Goal: Task Accomplishment & Management: Use online tool/utility

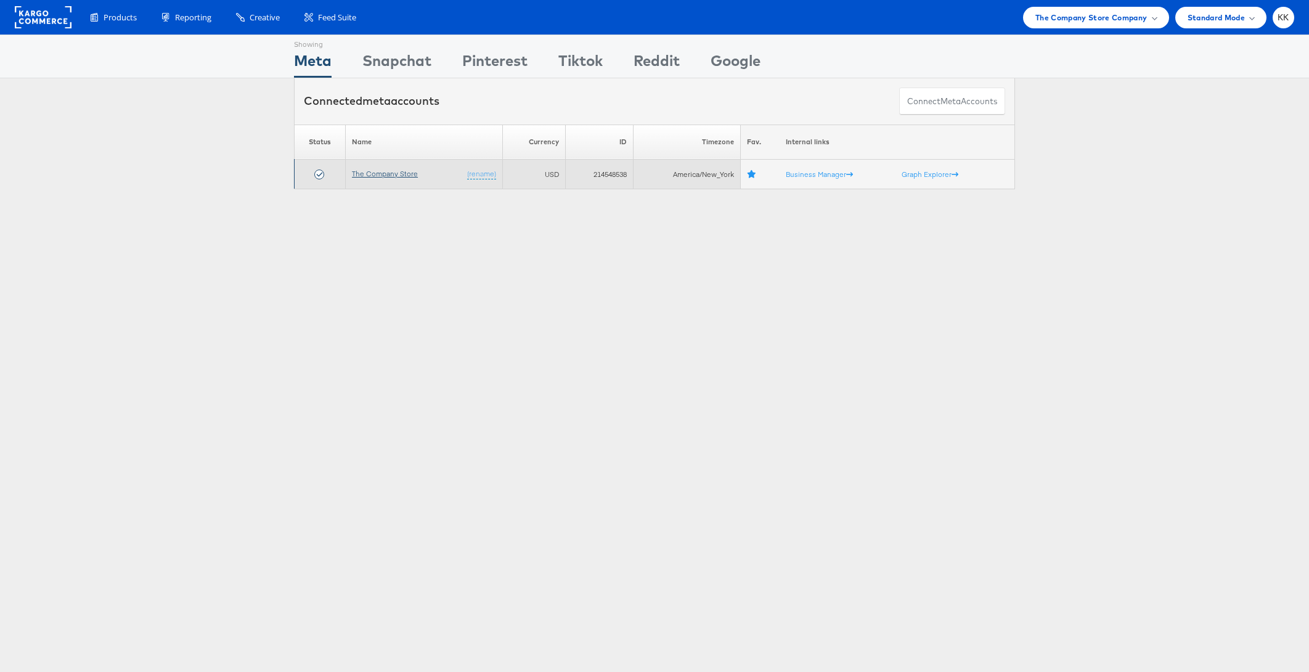
click at [396, 169] on link "The Company Store" at bounding box center [385, 173] width 66 height 9
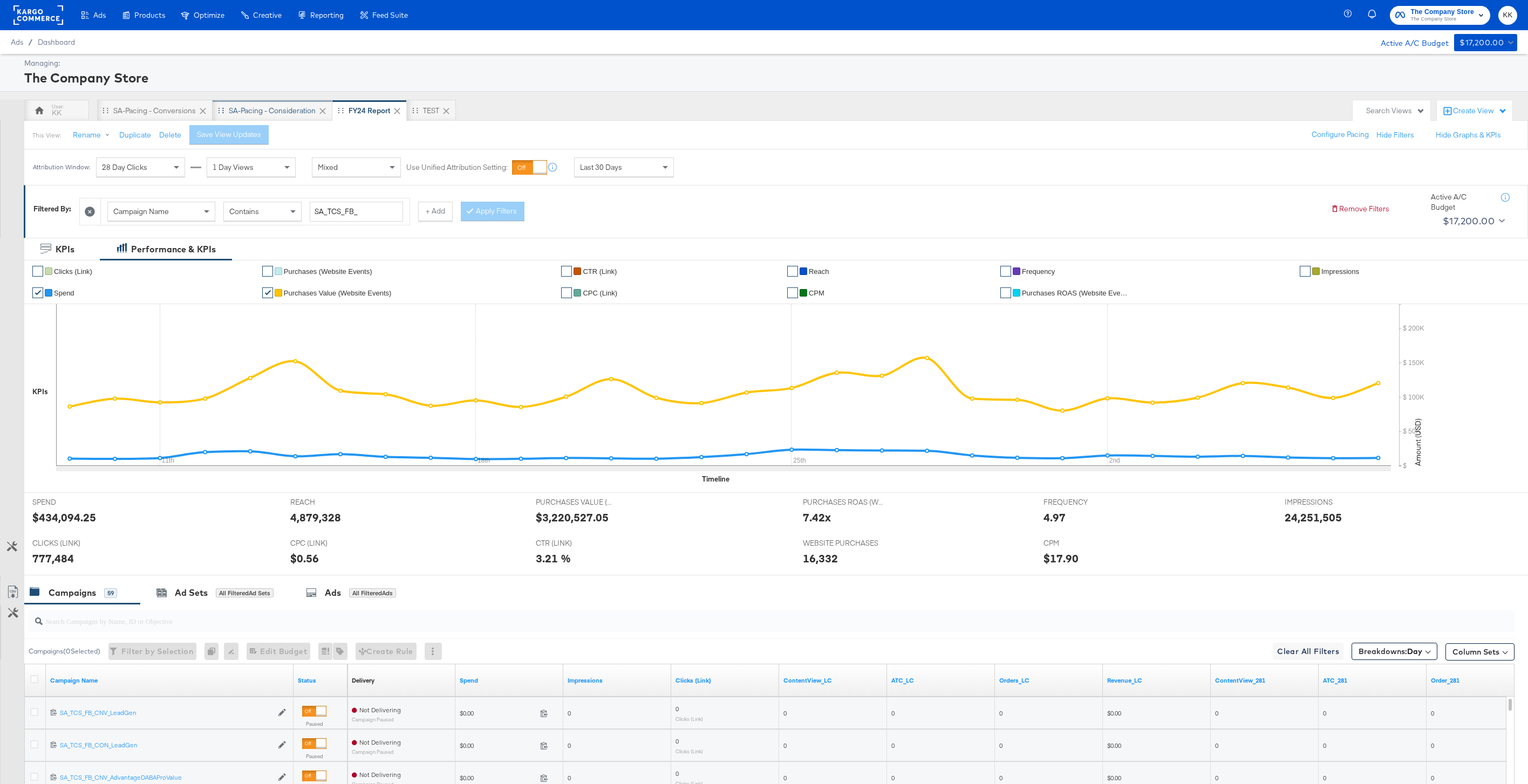
click at [263, 115] on div "SA-Pacing - Consideration" at bounding box center [271, 111] width 87 height 10
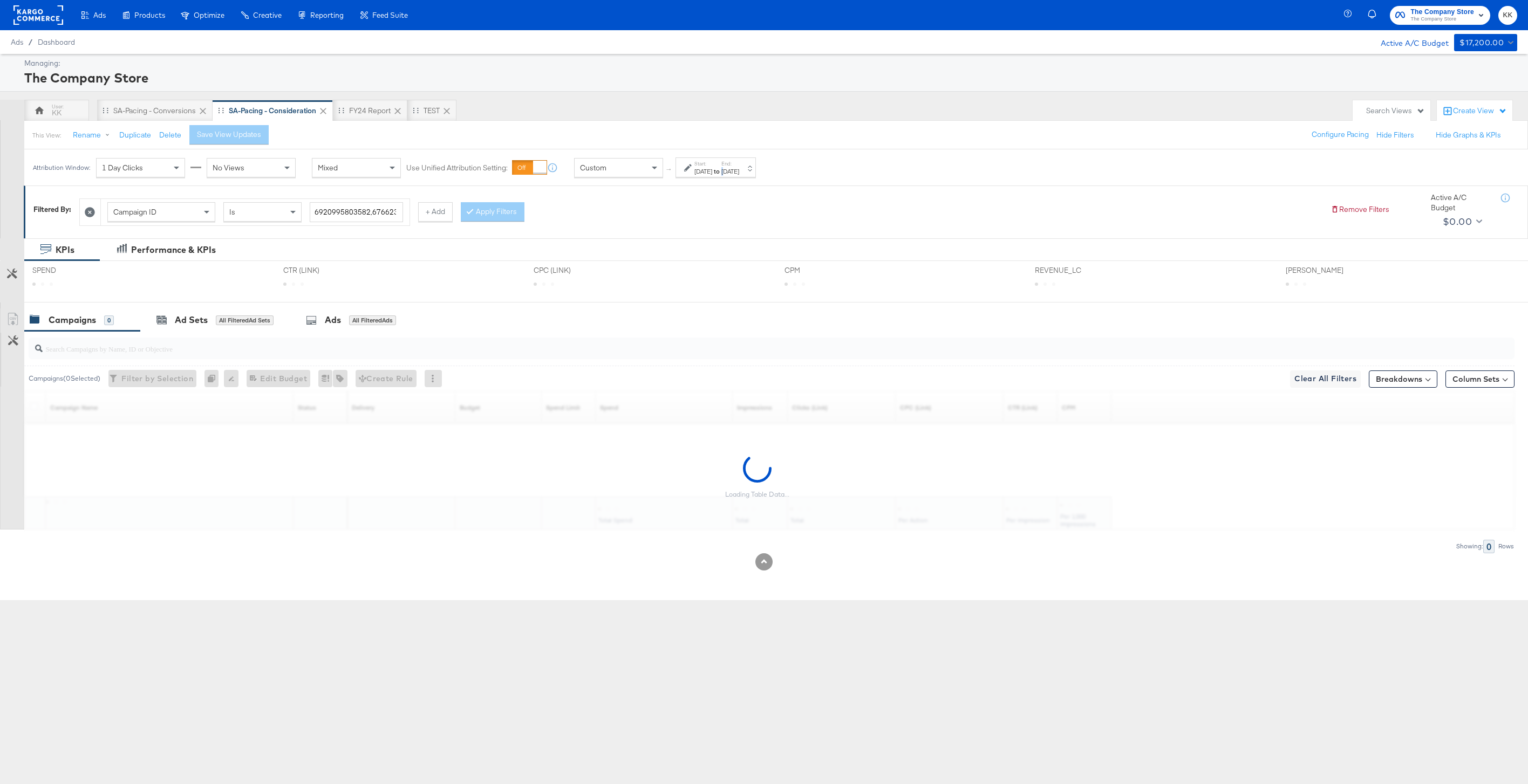
click at [739, 173] on div "[DATE]" at bounding box center [730, 172] width 18 height 9
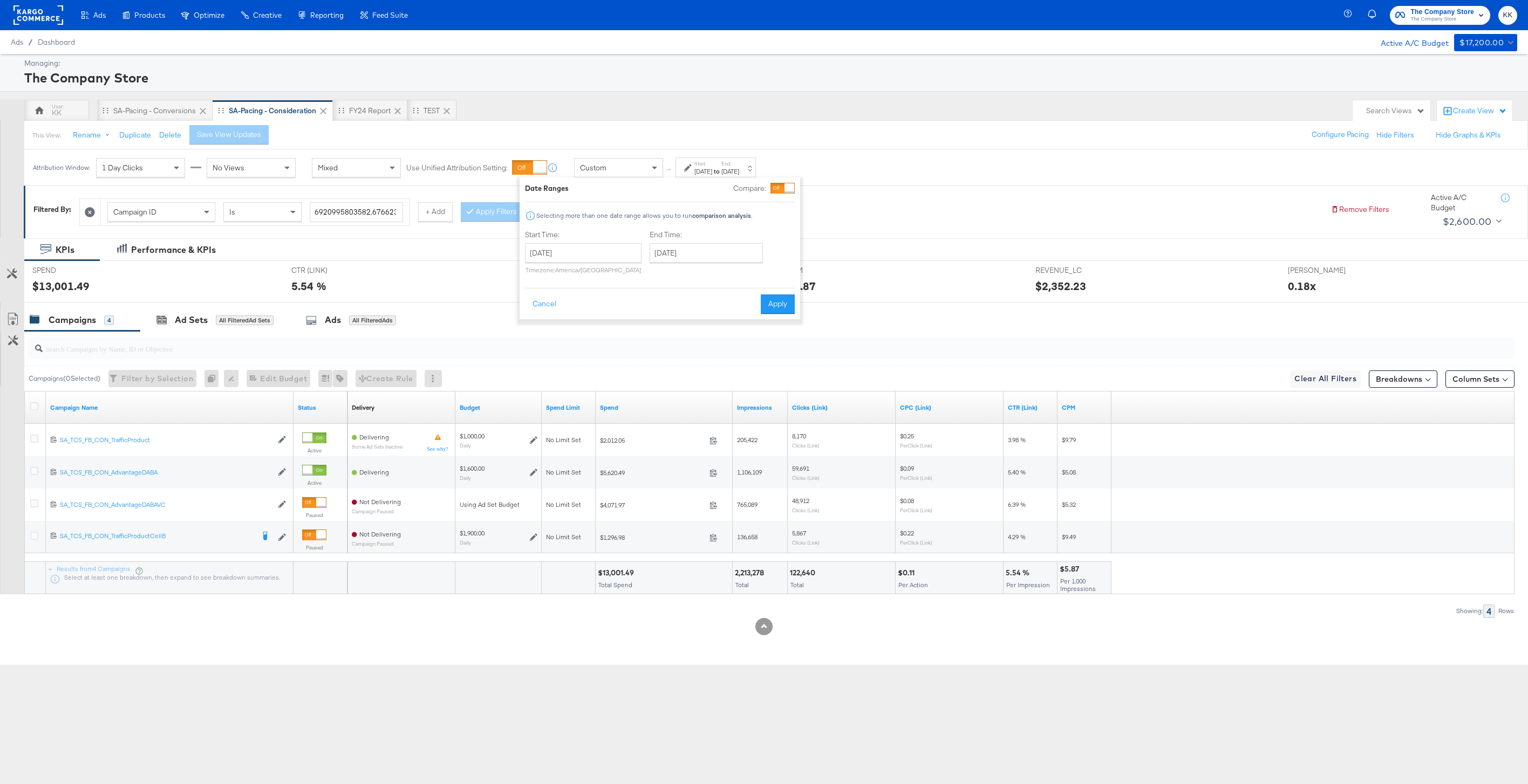
click at [700, 278] on div "End Time: [DATE] ‹ [DATE] › Su Mo Tu We Th Fr Sa 28 29 30 1 2 3 4 5 6 7 8 9 10 …" at bounding box center [708, 255] width 117 height 49
click at [700, 253] on input "[DATE]" at bounding box center [705, 253] width 113 height 19
click at [710, 323] on td "8" at bounding box center [717, 322] width 18 height 15
type input "[DATE]"
click at [772, 302] on button "Apply" at bounding box center [777, 304] width 34 height 19
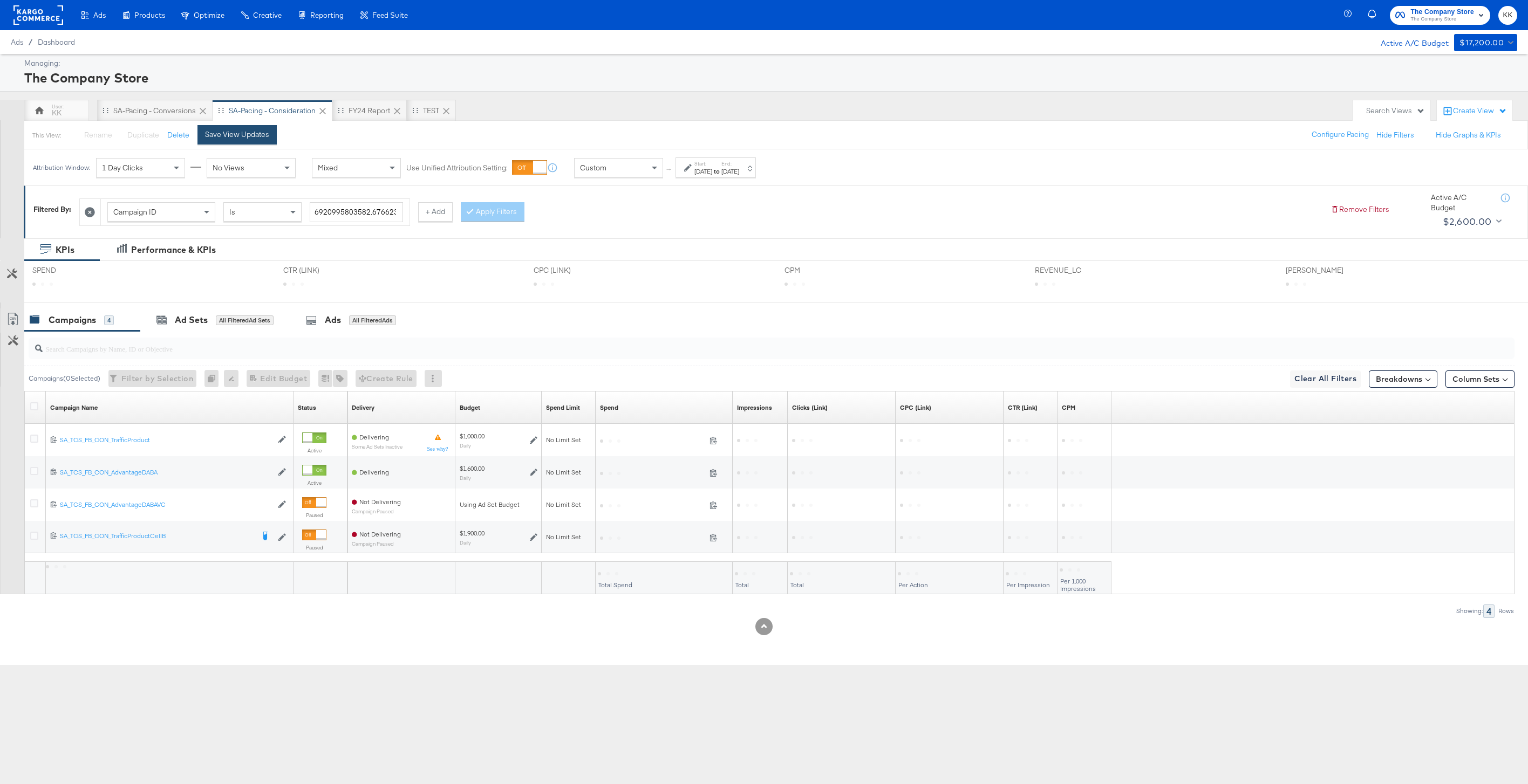
click at [258, 137] on div "Save View Updates" at bounding box center [236, 135] width 64 height 10
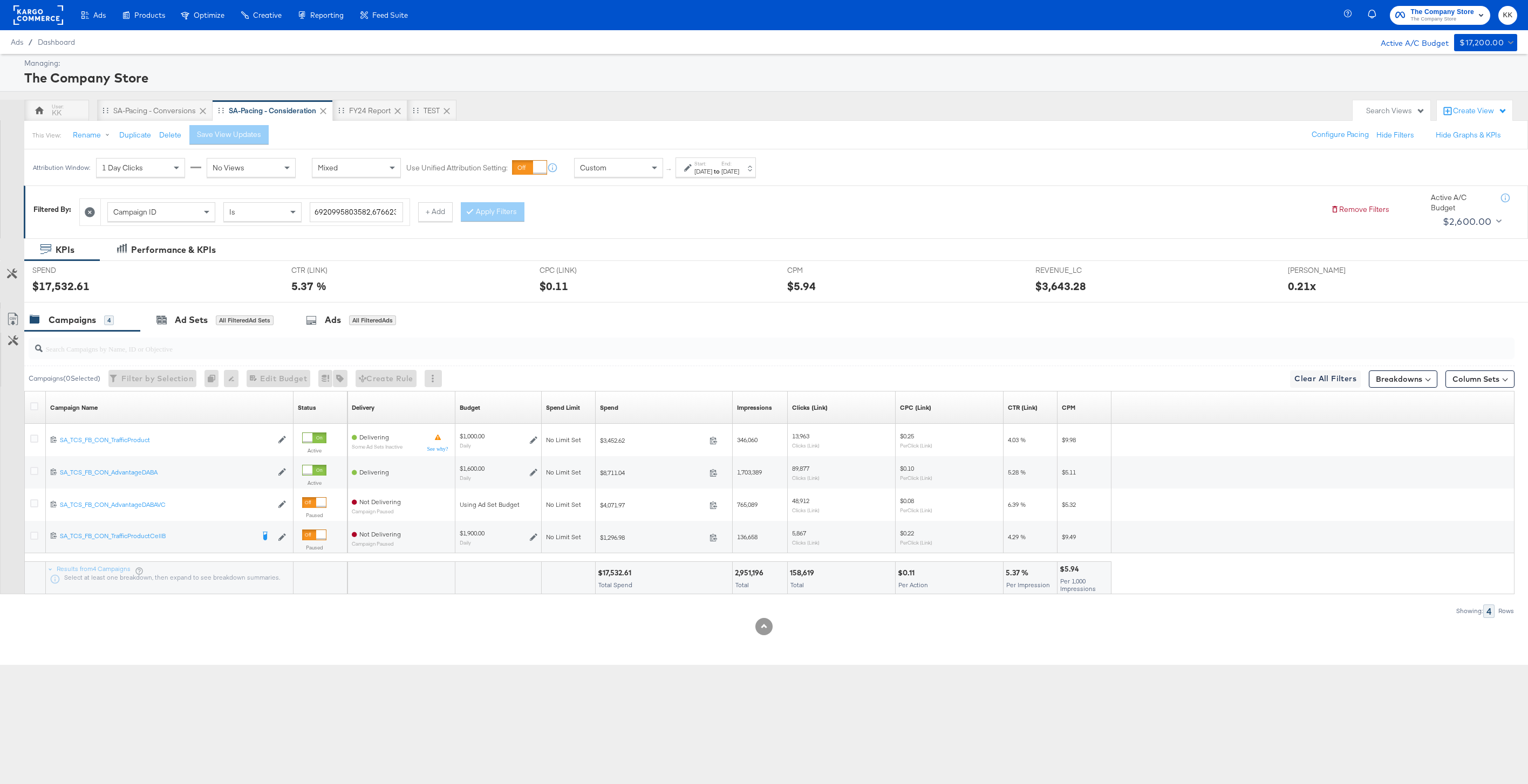
click at [614, 570] on div "KPIs Performance & KPIs Customize KPIs SPEND SPEND $17,532.61 CTR (LINK) CTR (L…" at bounding box center [764, 452] width 1528 height 427
click at [613, 570] on div "$17,532.61" at bounding box center [616, 573] width 37 height 10
copy div "17,532.61"
click at [664, 178] on div "Attribution Window: 1 Day Clicks No Views Mixed Use Unified Attribution Setting…" at bounding box center [396, 167] width 745 height 36
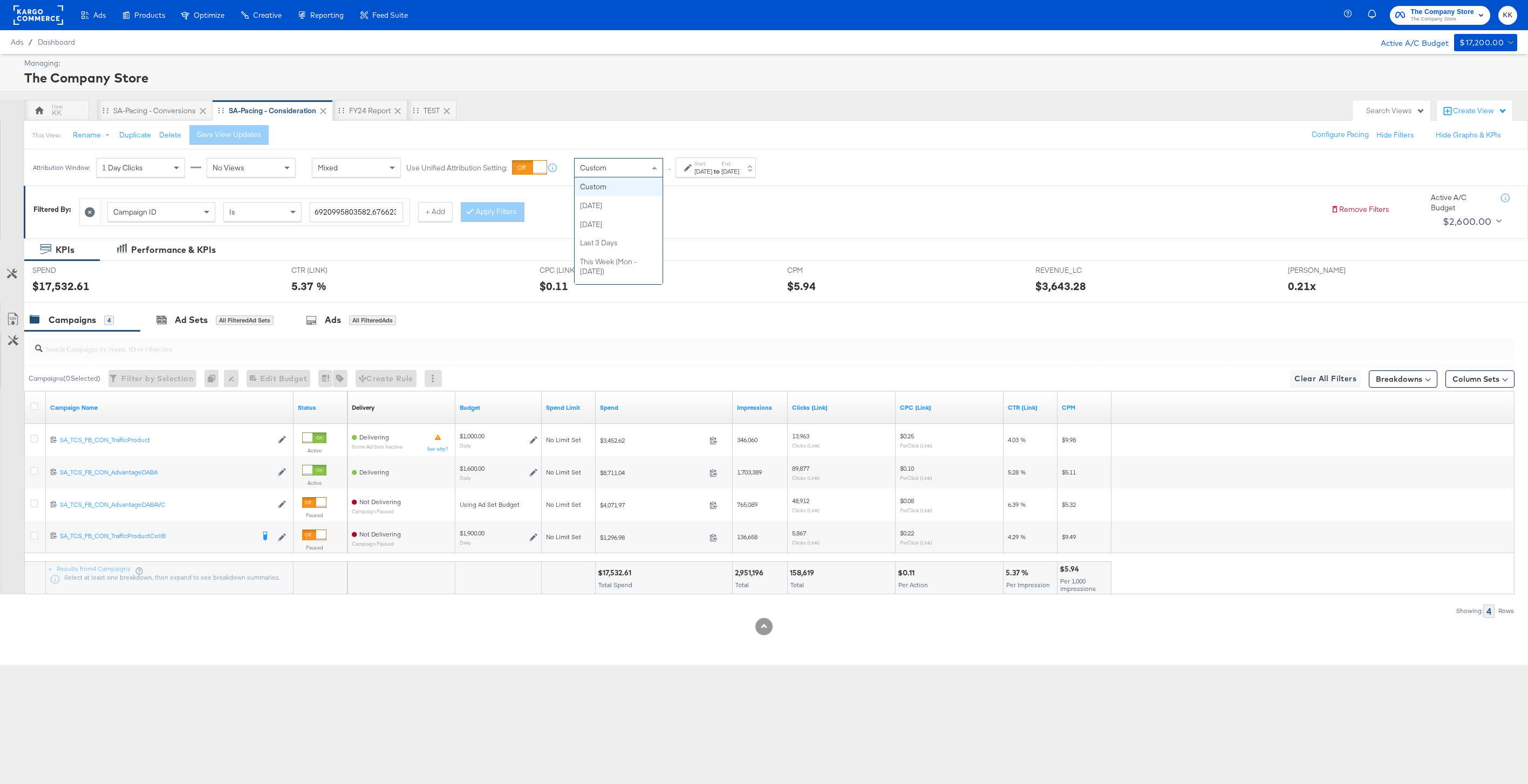
click at [652, 178] on div "Custom Custom [DATE] [DATE] Last 3 Days This Week (Mon - [DATE]) This Week (Sun…" at bounding box center [619, 168] width 89 height 19
click at [159, 108] on div "SA-Pacing - Conversions" at bounding box center [154, 111] width 82 height 10
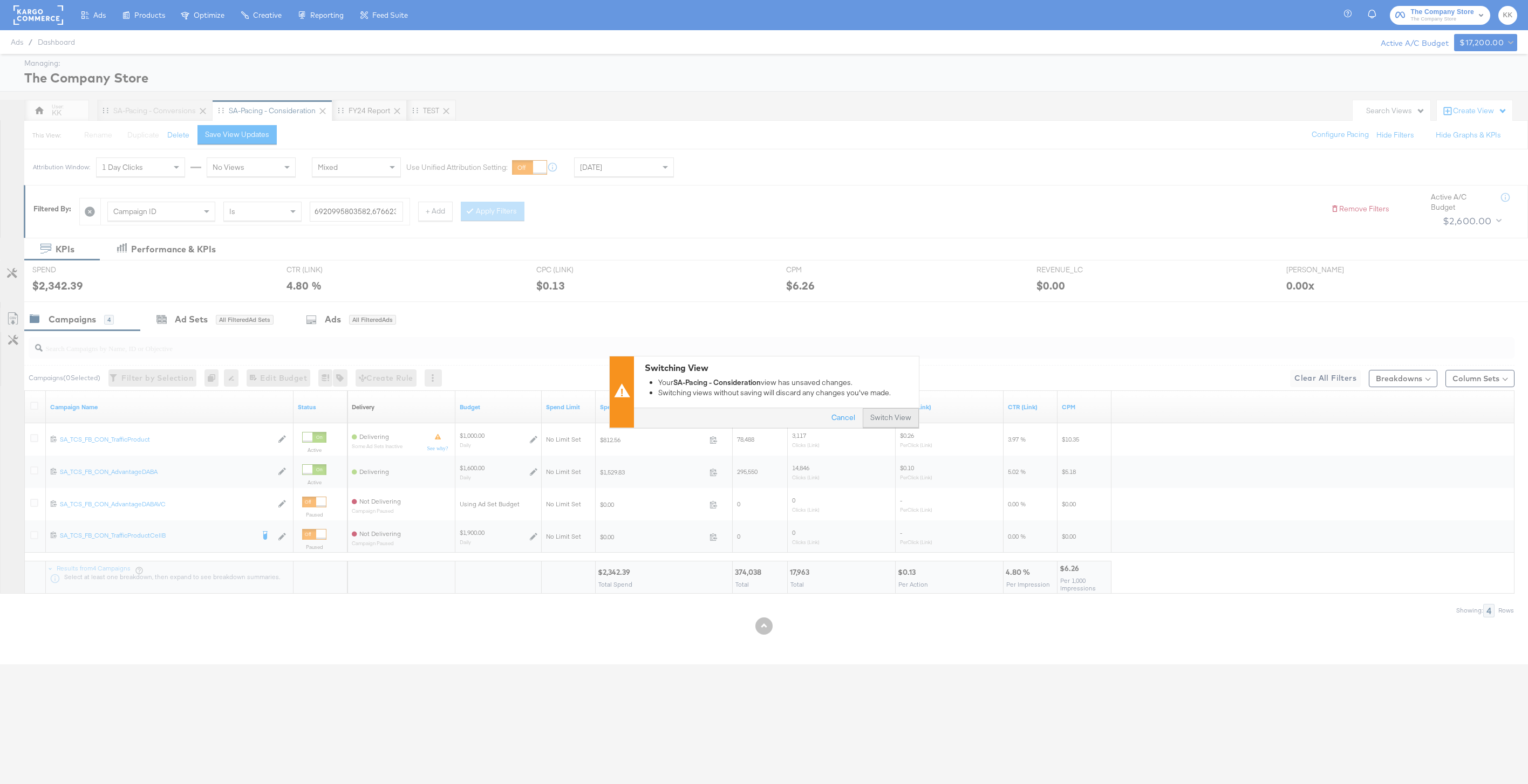
click at [899, 414] on button "Switch View" at bounding box center [891, 418] width 56 height 19
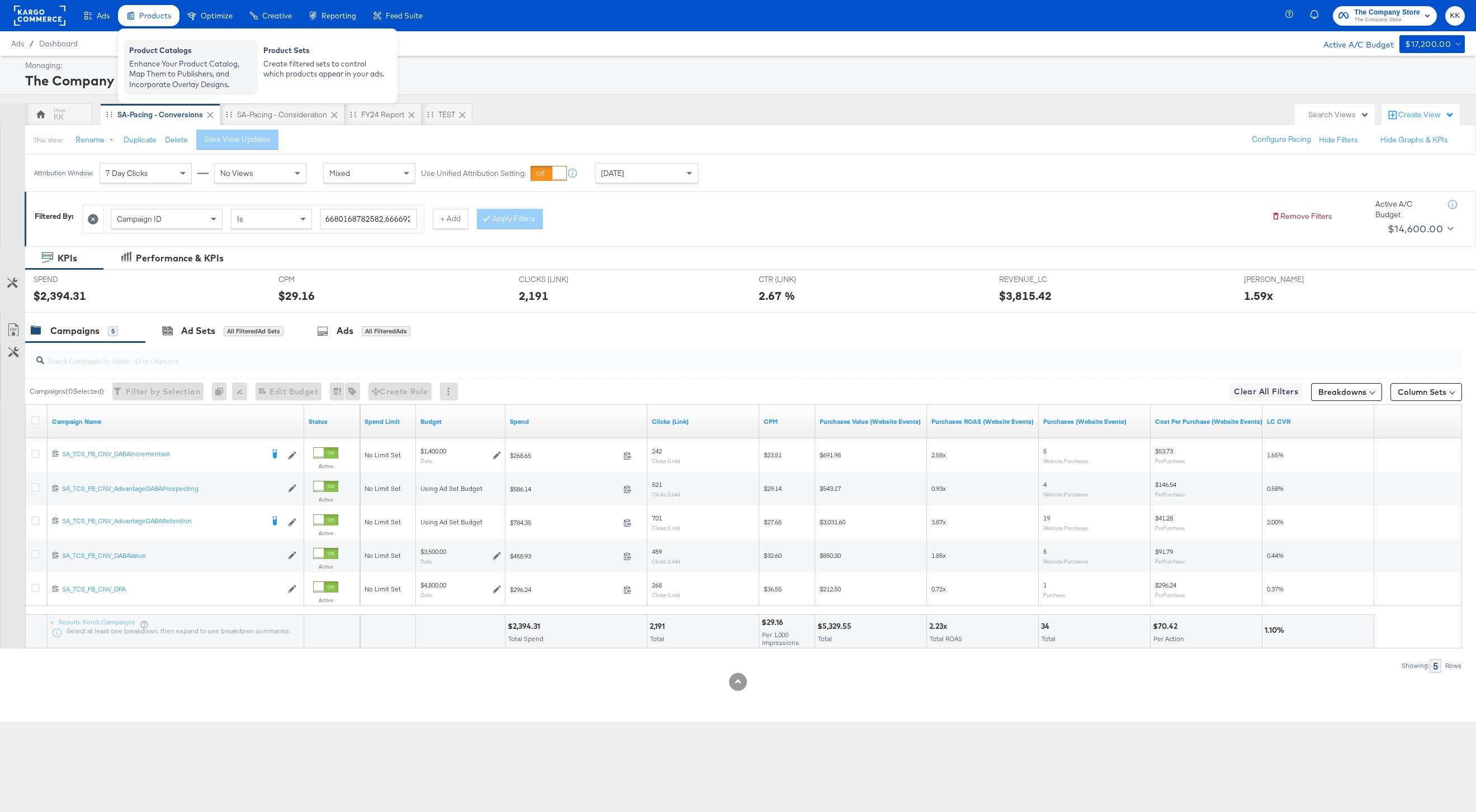
click at [162, 57] on div "Product Catalogs" at bounding box center [190, 52] width 123 height 14
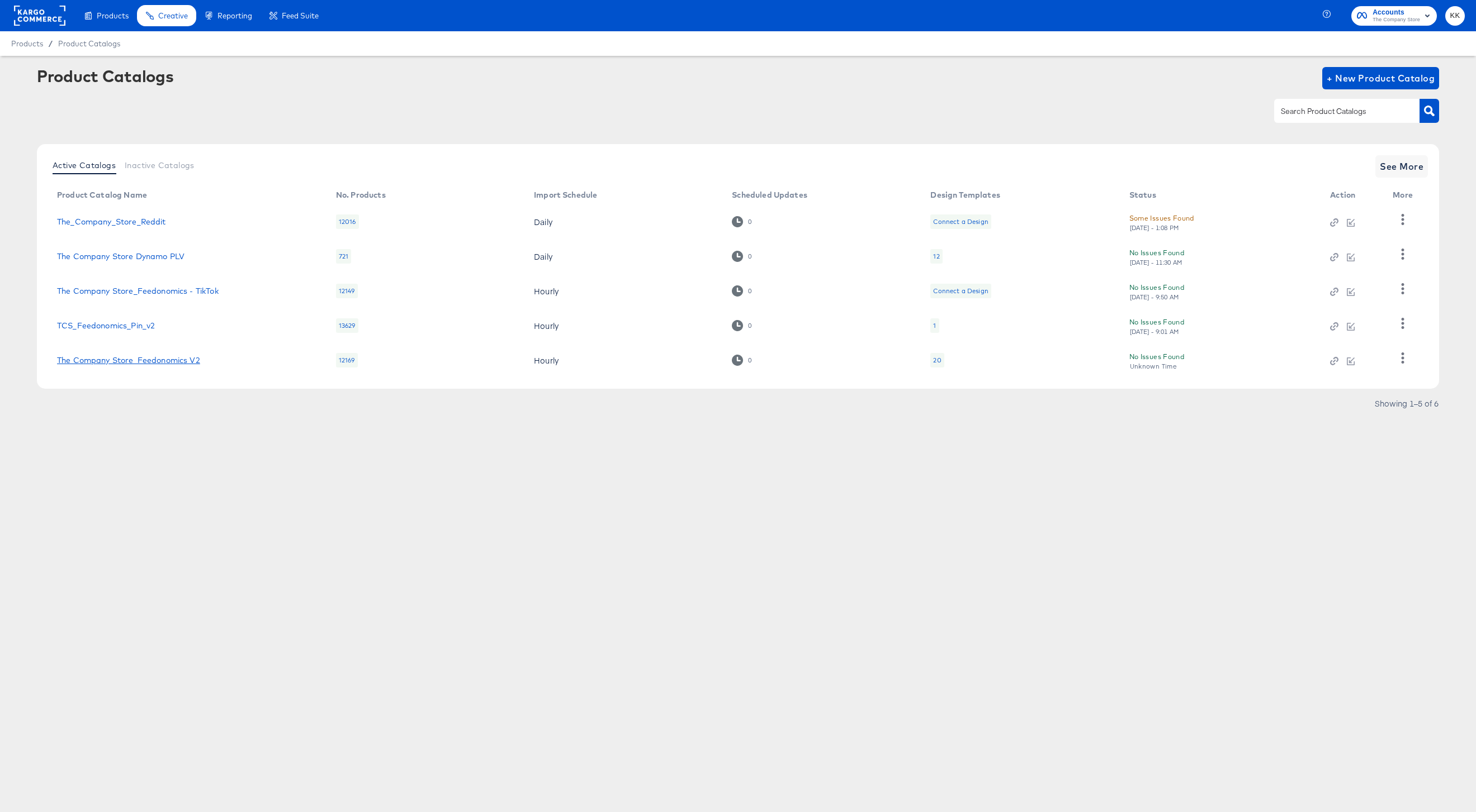
click at [132, 358] on link "The Company Store_Feedonomics V2" at bounding box center [129, 361] width 143 height 9
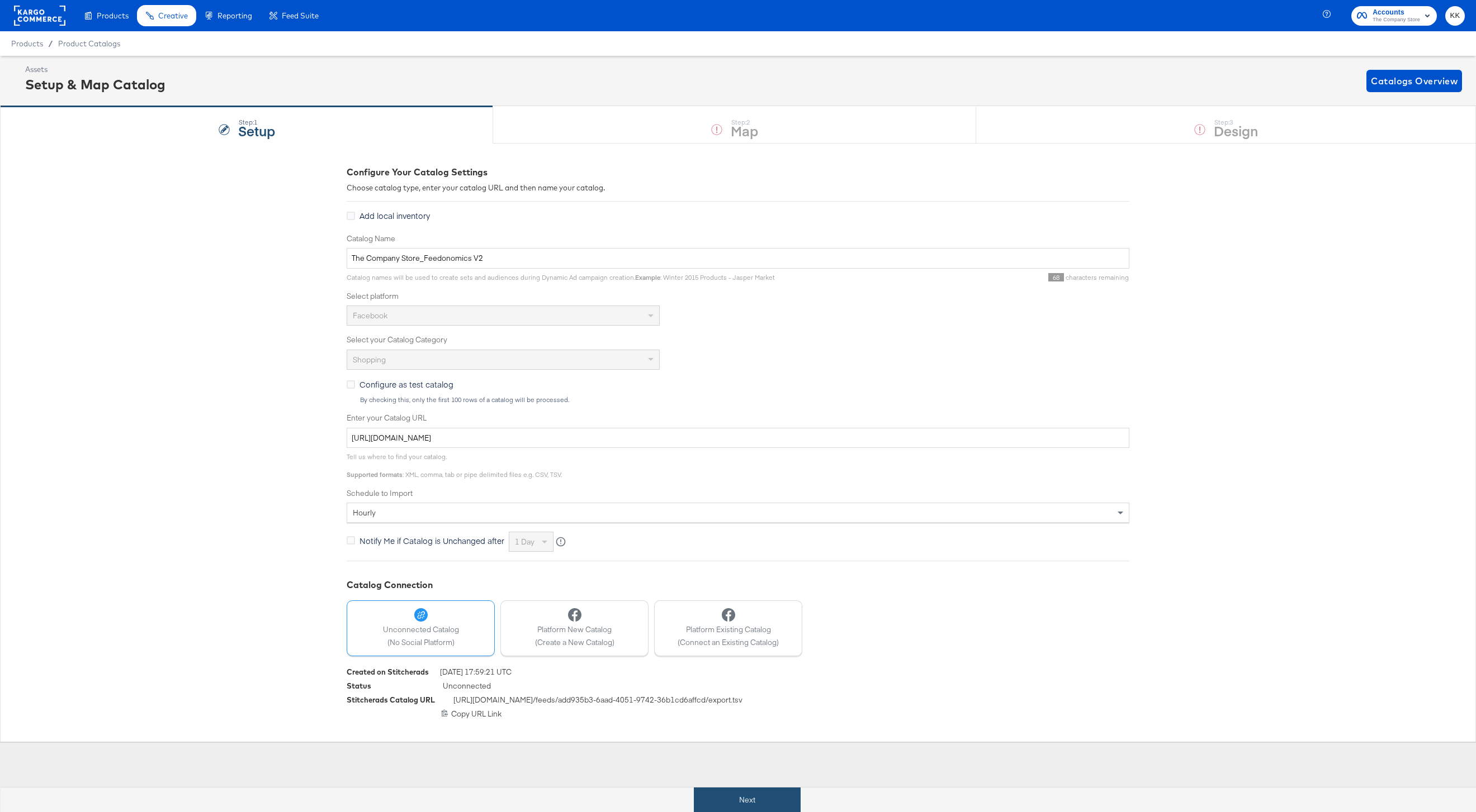
click at [716, 796] on button "Next" at bounding box center [747, 800] width 107 height 25
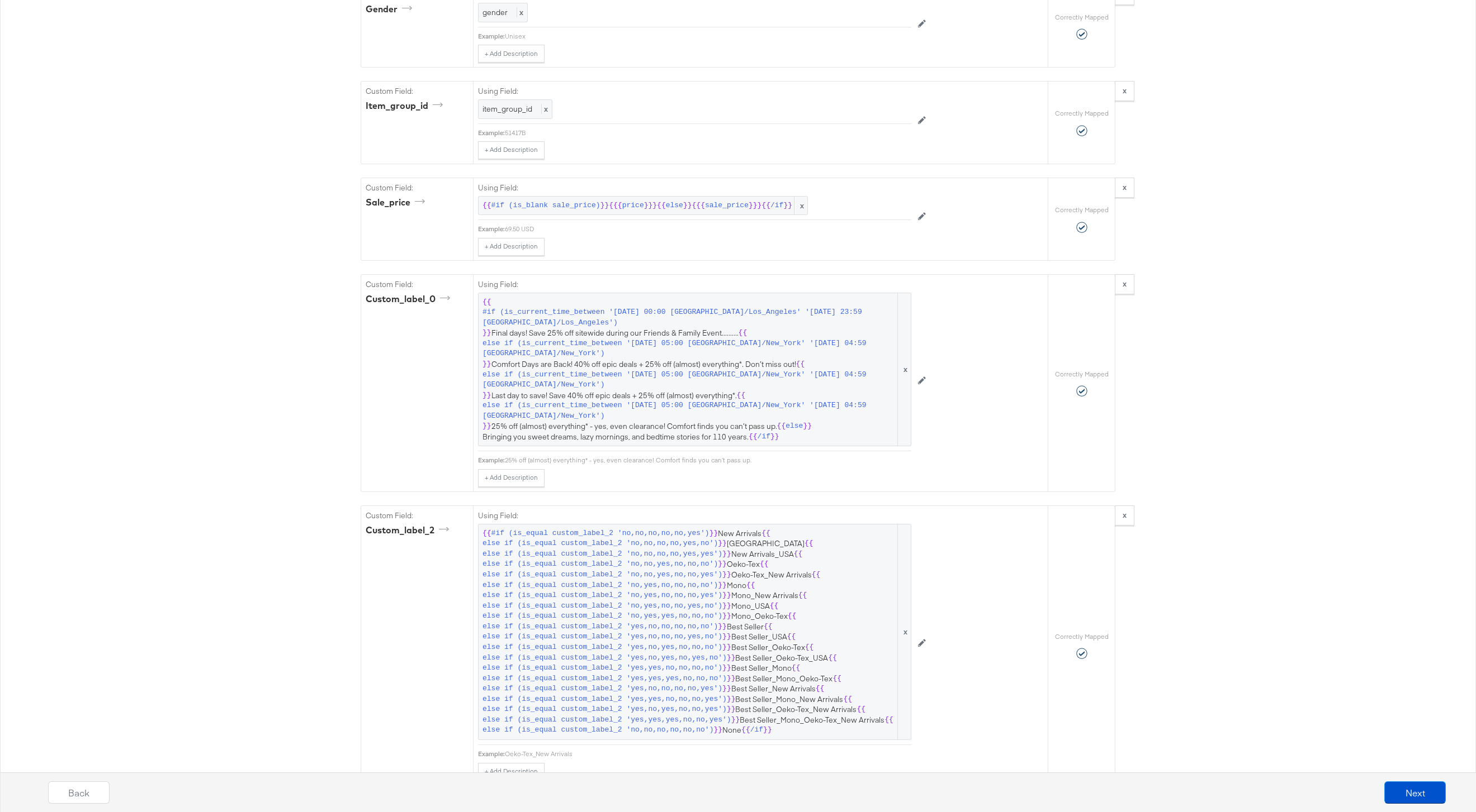
scroll to position [1881, 0]
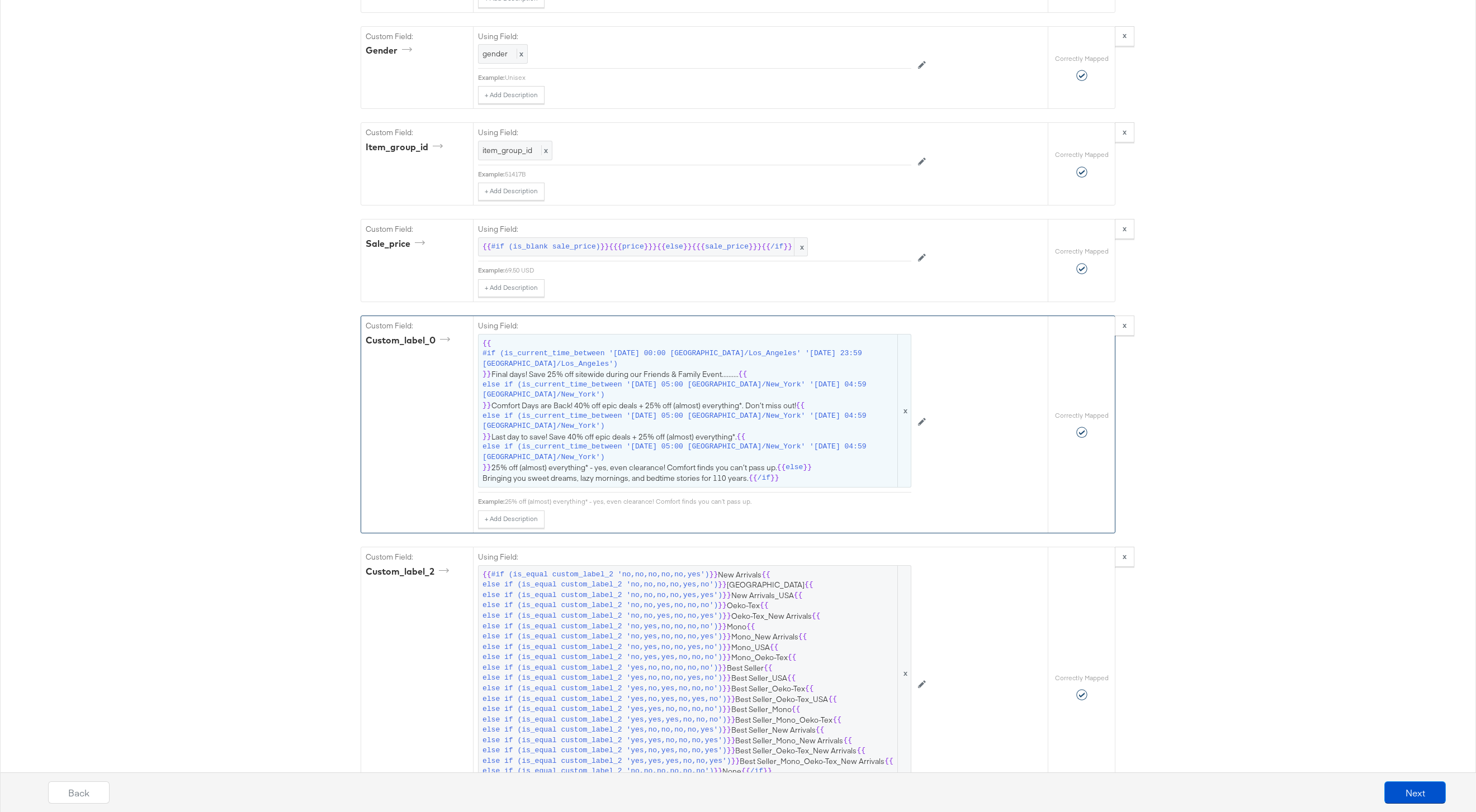
click at [620, 412] on span "else if (is_current_time_between '[DATE] 05:00 [GEOGRAPHIC_DATA]/New_York' '[DA…" at bounding box center [689, 421] width 413 height 21
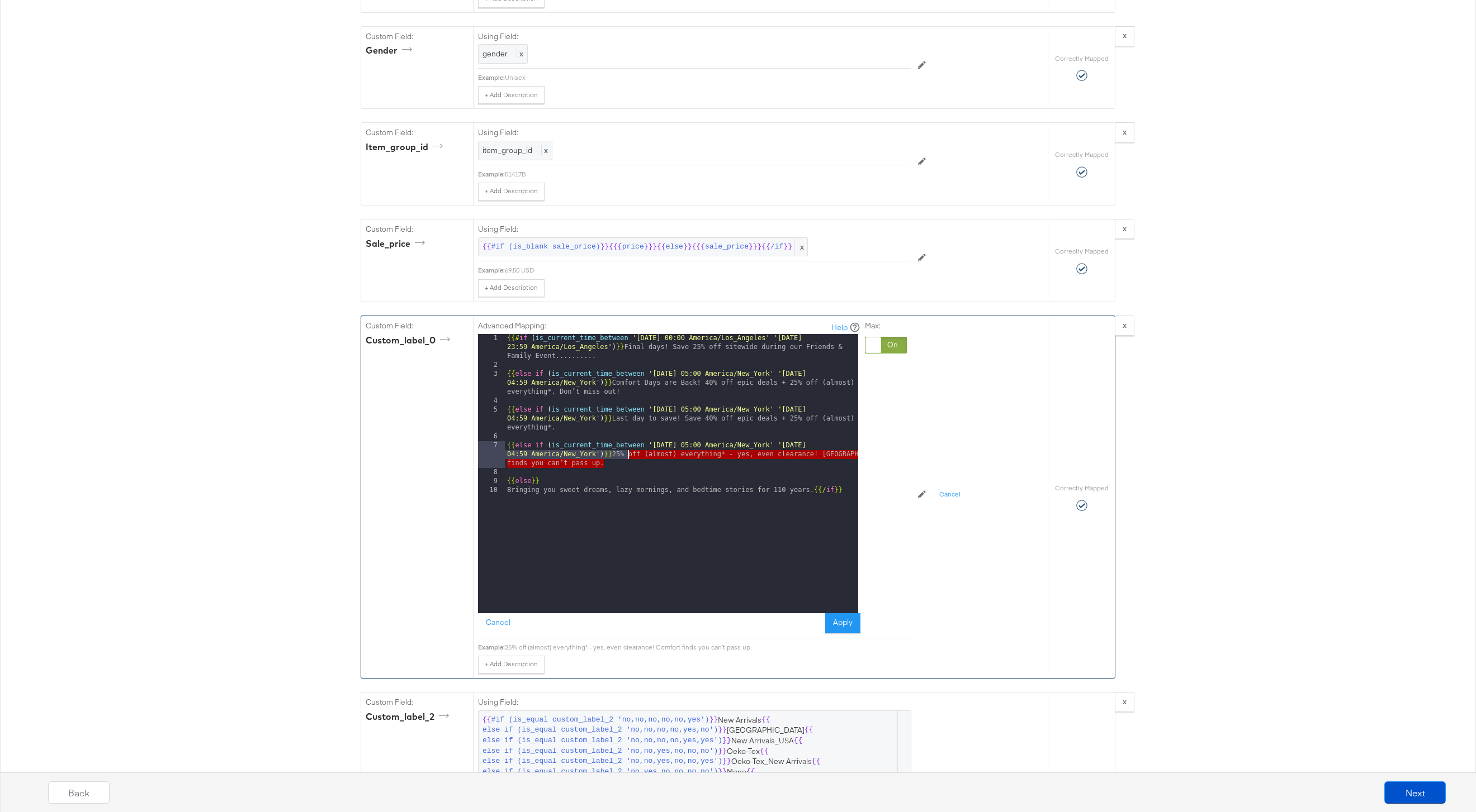
drag, startPoint x: 616, startPoint y: 463, endPoint x: 627, endPoint y: 456, distance: 13.0
click at [627, 456] on div "{{# if ( is_current_time_between '[DATE] 00:00 America/Los_Angeles' '[DATE] 23:…" at bounding box center [682, 492] width 354 height 315
click at [635, 451] on div "{{# if ( is_current_time_between '[DATE] 00:00 America/Los_Angeles' '[DATE] 23:…" at bounding box center [682, 492] width 354 height 315
click at [626, 453] on div "{{# if ( is_current_time_between '[DATE] 00:00 America/Los_Angeles' '[DATE] 23:…" at bounding box center [682, 492] width 354 height 315
click at [852, 625] on button "Apply" at bounding box center [842, 624] width 35 height 20
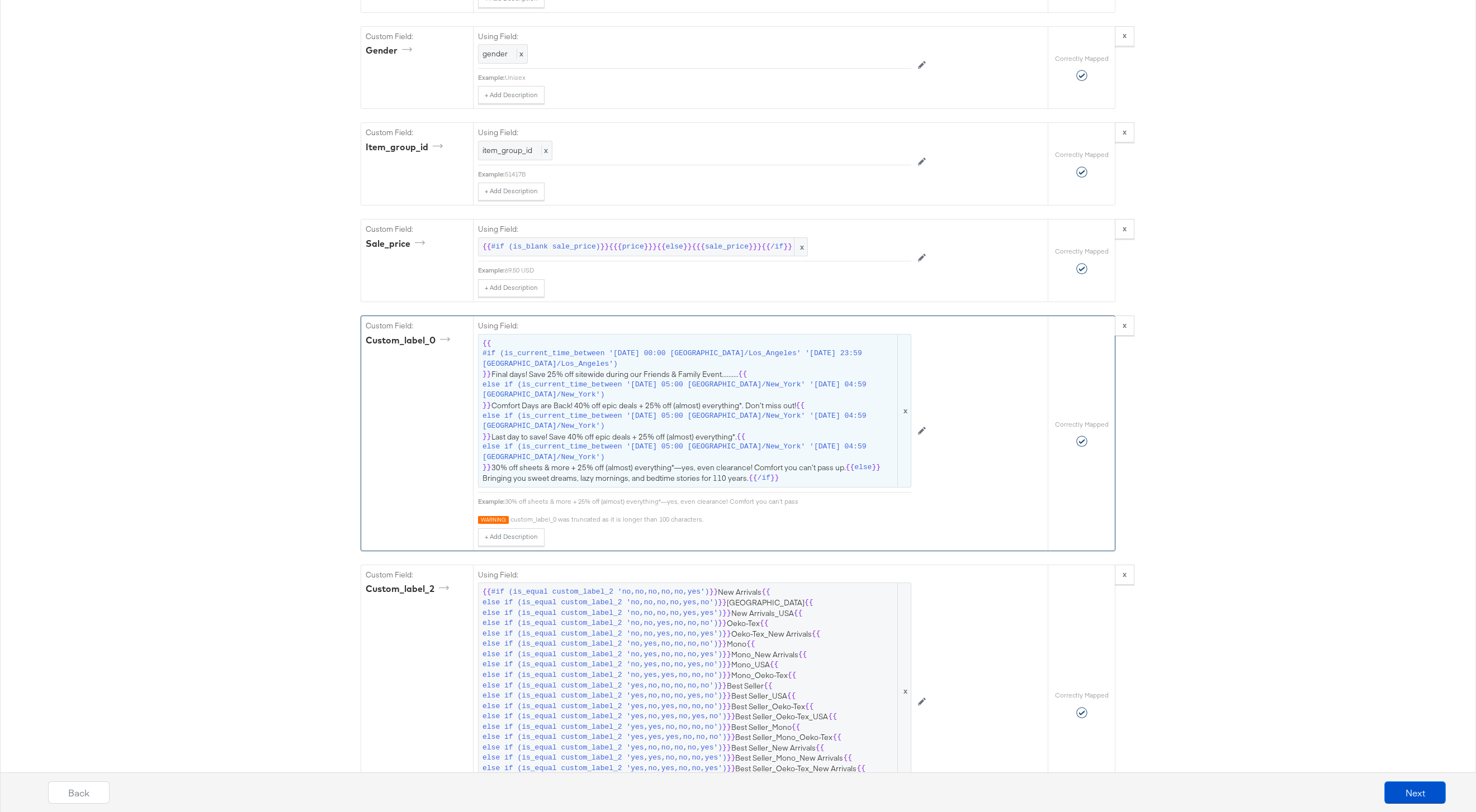
click at [707, 370] on span "{{ #if (is_current_time_between '[DATE] 00:00 America/Los_Angeles' '[DATE] 23:5…" at bounding box center [694, 411] width 424 height 145
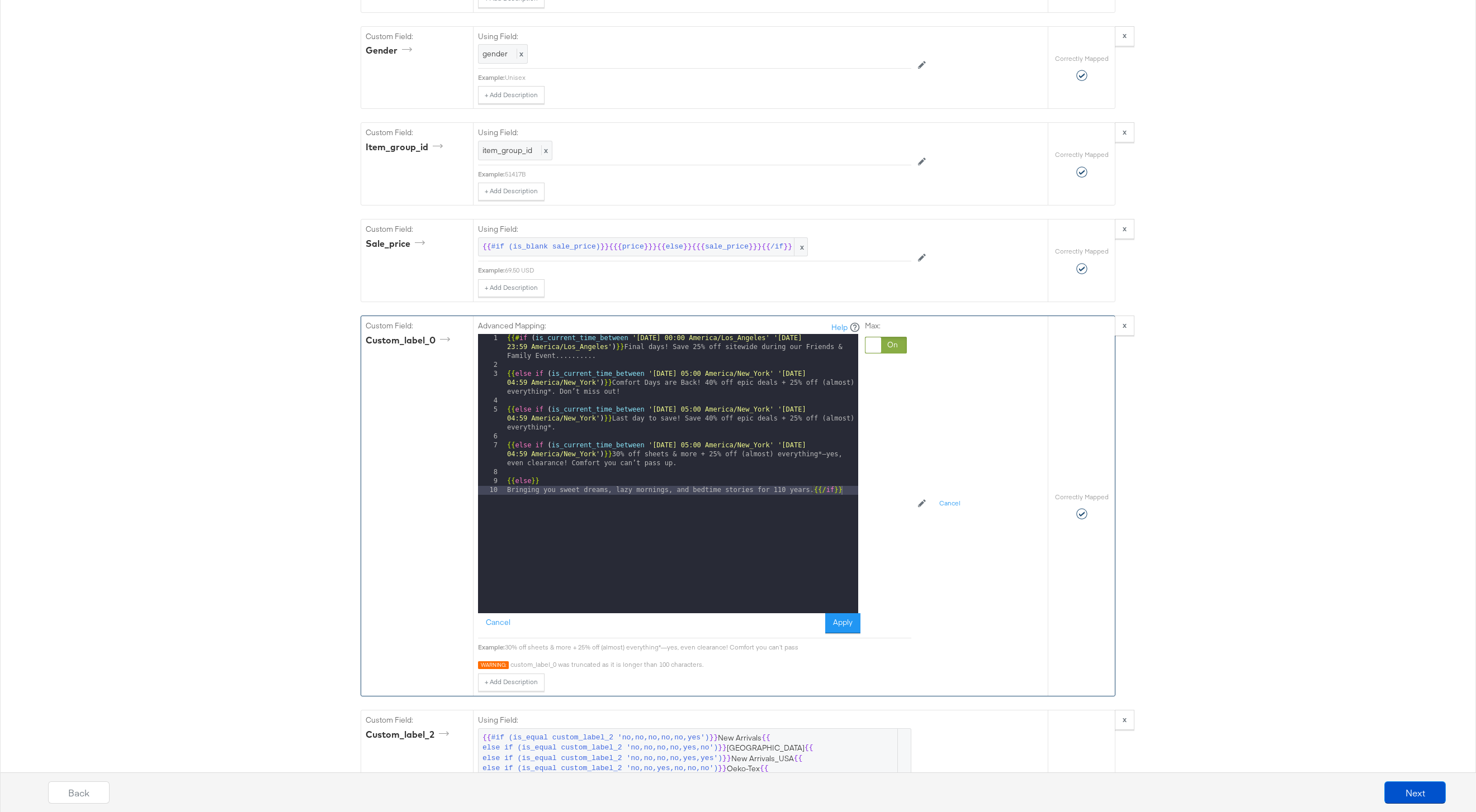
click at [685, 462] on div "{{# if ( is_current_time_between '[DATE] 00:00 America/Los_Angeles' '[DATE] 23:…" at bounding box center [682, 492] width 354 height 315
click at [859, 620] on button "Apply" at bounding box center [842, 624] width 35 height 20
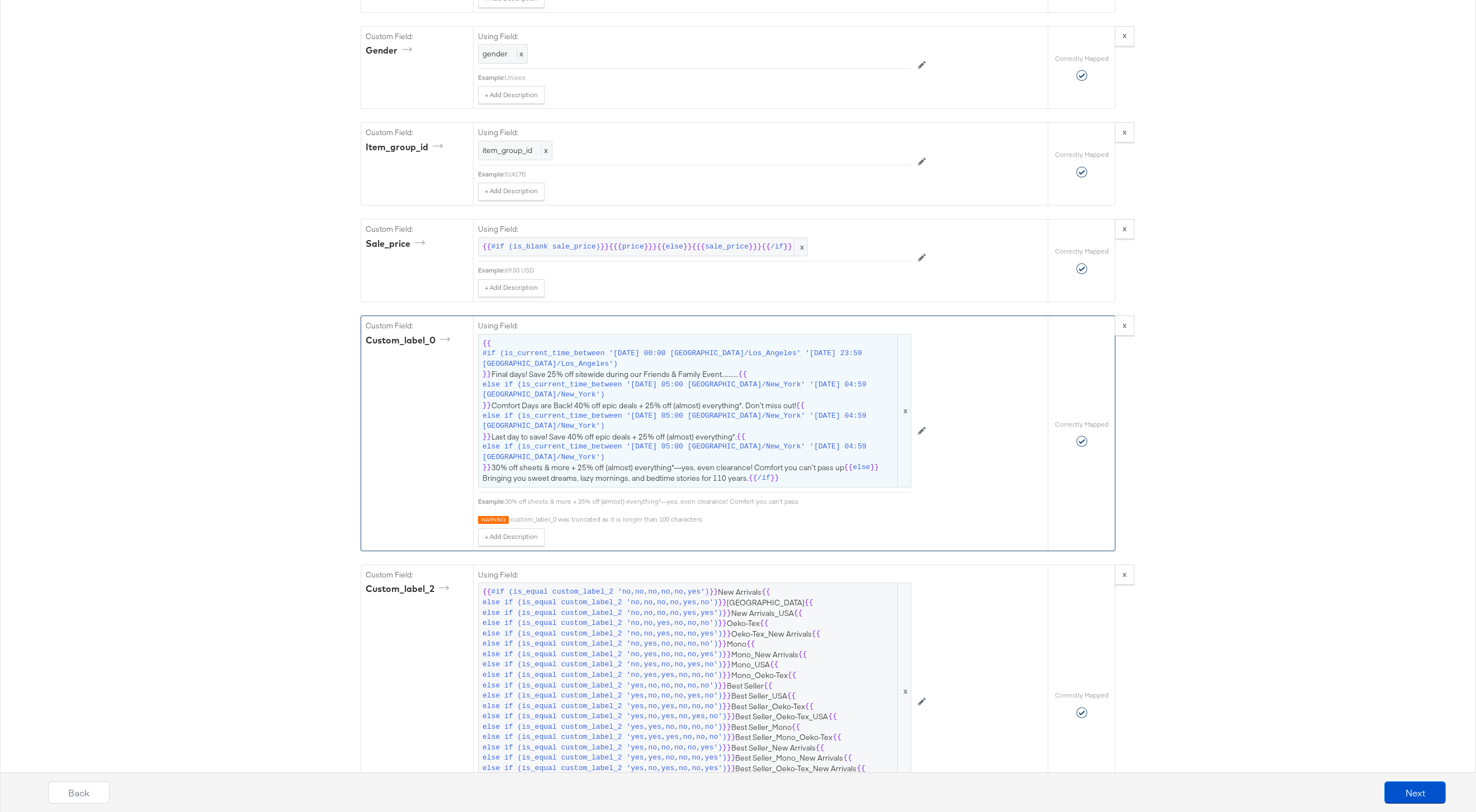
click at [728, 423] on span "else if (is_current_time_between '[DATE] 05:00 [GEOGRAPHIC_DATA]/New_York' '[DA…" at bounding box center [689, 421] width 413 height 21
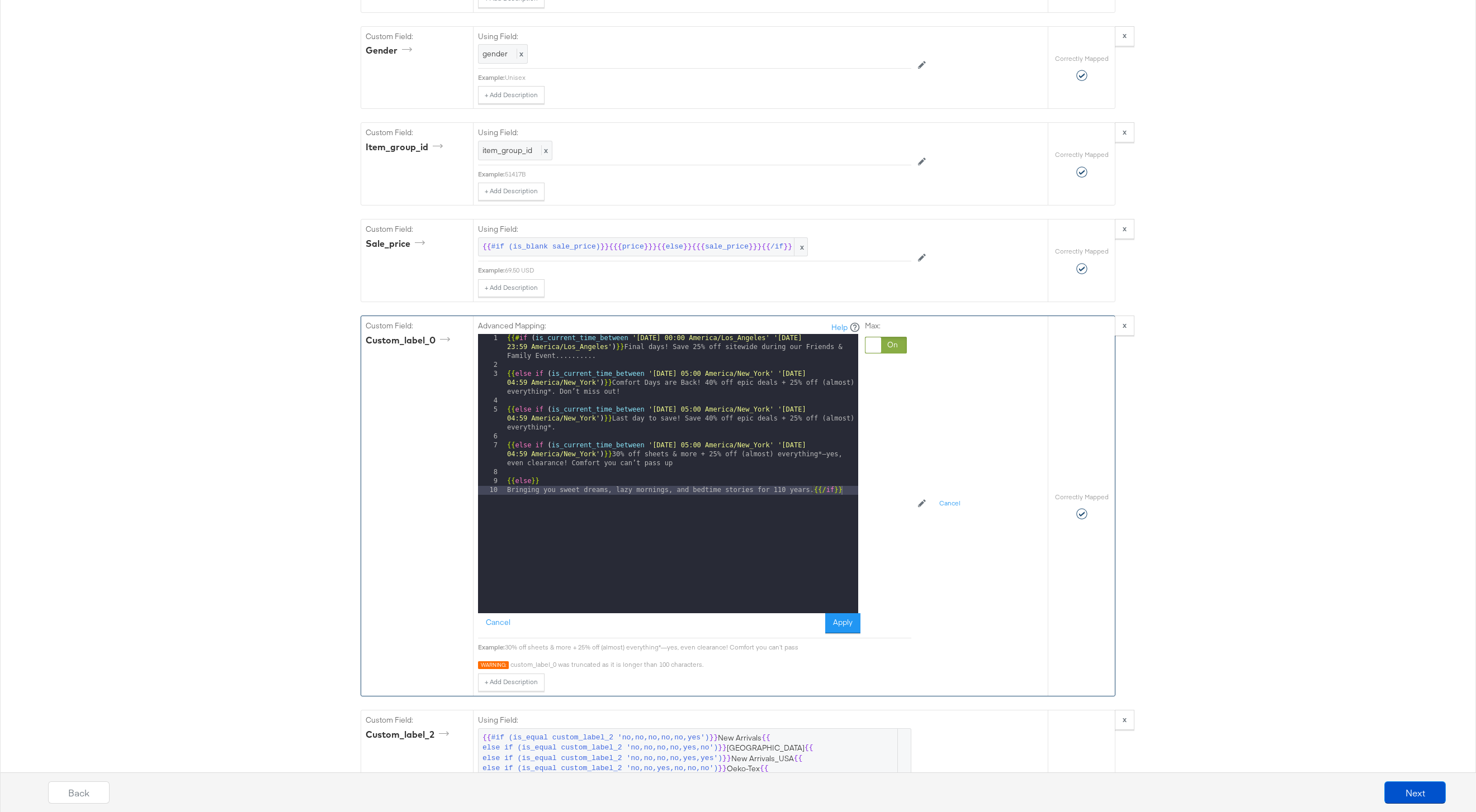
click at [840, 458] on div "{{# if ( is_current_time_between '[DATE] 00:00 America/Los_Angeles' '[DATE] 23:…" at bounding box center [682, 492] width 354 height 315
click at [840, 621] on button "Apply" at bounding box center [842, 624] width 35 height 20
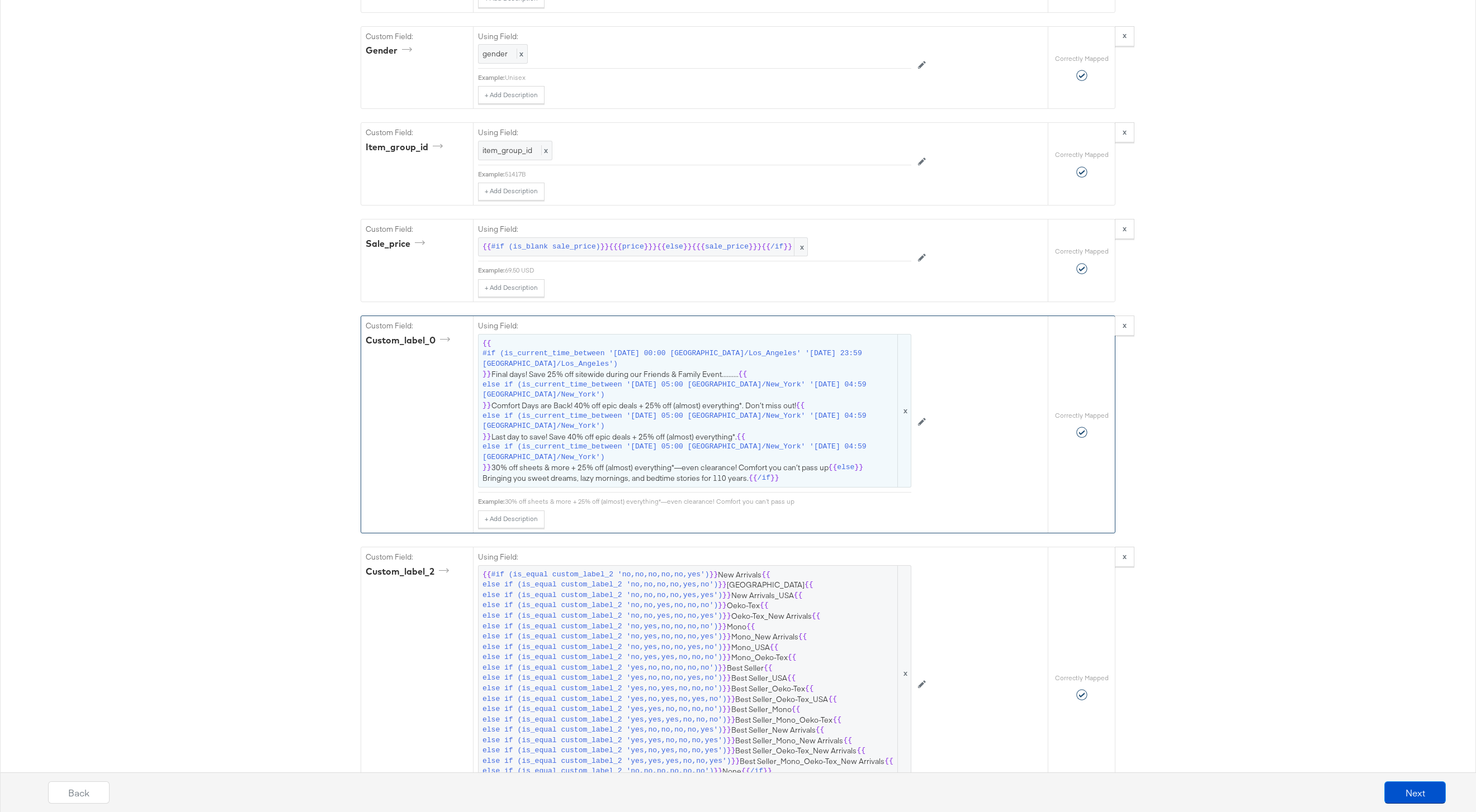
click at [824, 443] on span "else if (is_current_time_between '[DATE] 05:00 [GEOGRAPHIC_DATA]/New_York' '[DA…" at bounding box center [689, 452] width 413 height 21
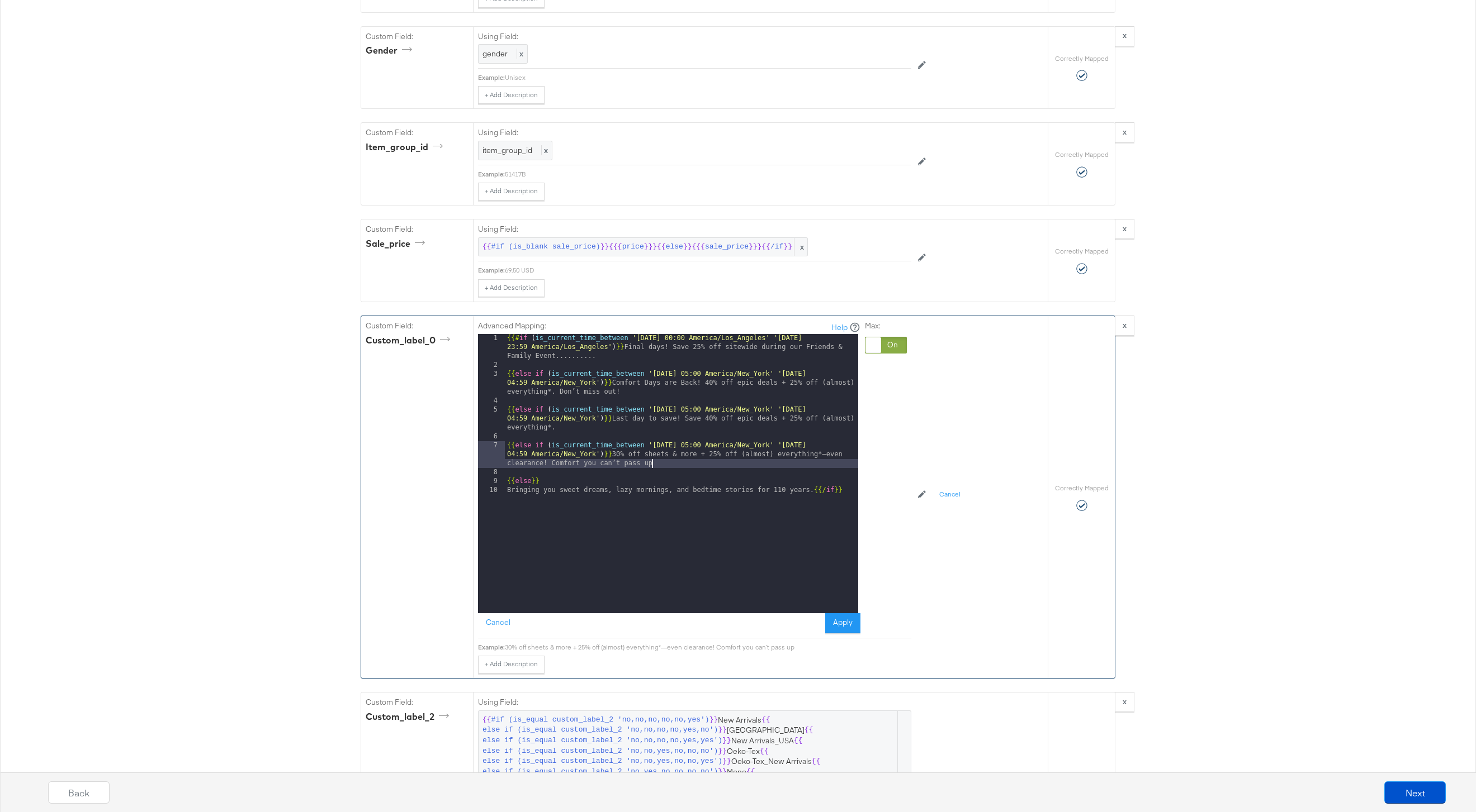
click at [757, 462] on div "{{# if ( is_current_time_between '[DATE] 00:00 America/Los_Angeles' '[DATE] 23:…" at bounding box center [682, 492] width 354 height 315
click at [840, 618] on button "Apply" at bounding box center [842, 624] width 35 height 20
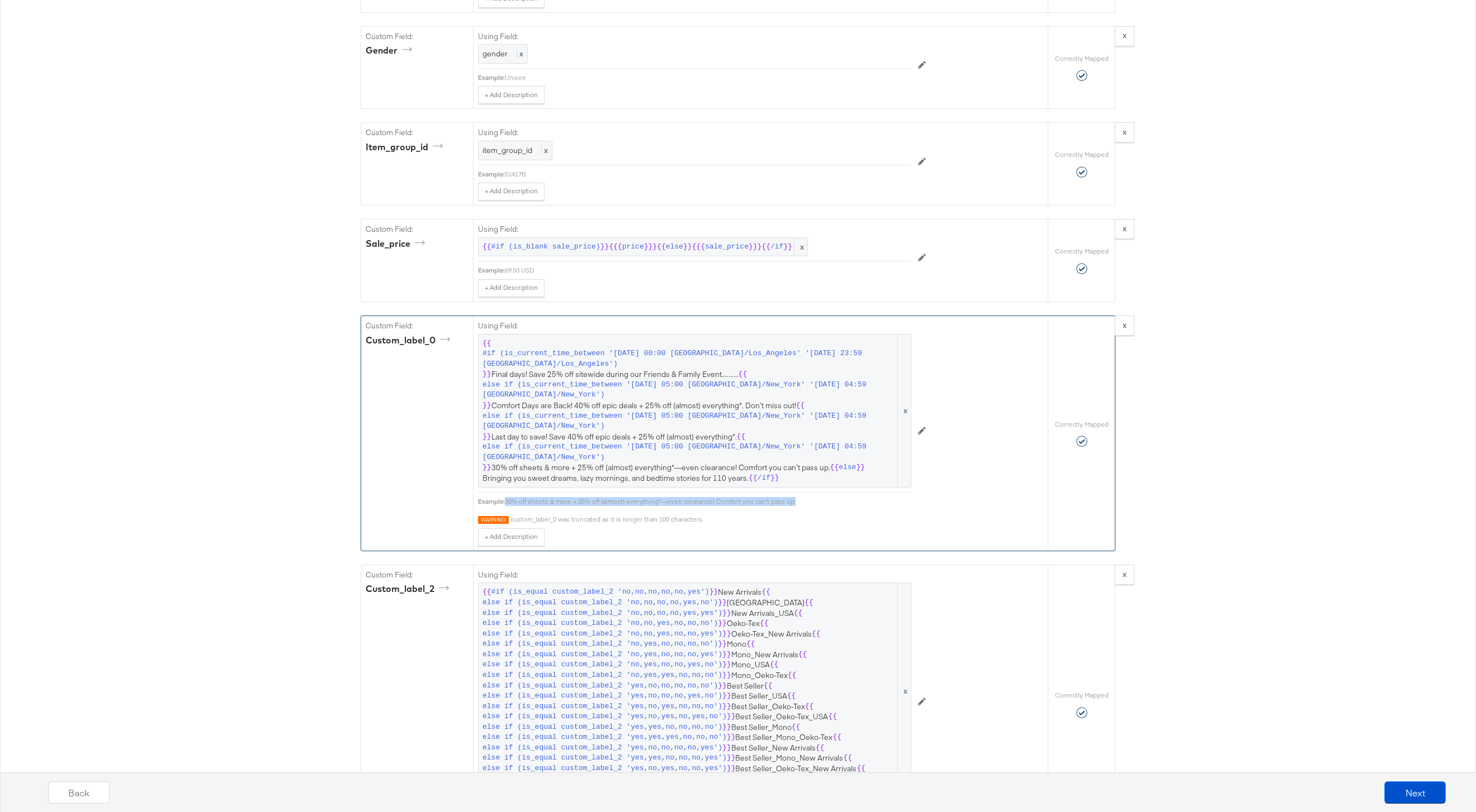
drag, startPoint x: 800, startPoint y: 502, endPoint x: 507, endPoint y: 505, distance: 293.0
click at [507, 505] on div "30% off sheets & more + 25% off (almost) everything*—even clearance! Comfort yo…" at bounding box center [708, 502] width 406 height 9
copy div "30% off sheets & more + 25% off (almost) everything*—even clearance! Comfort yo…"
click at [1414, 790] on button "Next" at bounding box center [1414, 792] width 62 height 23
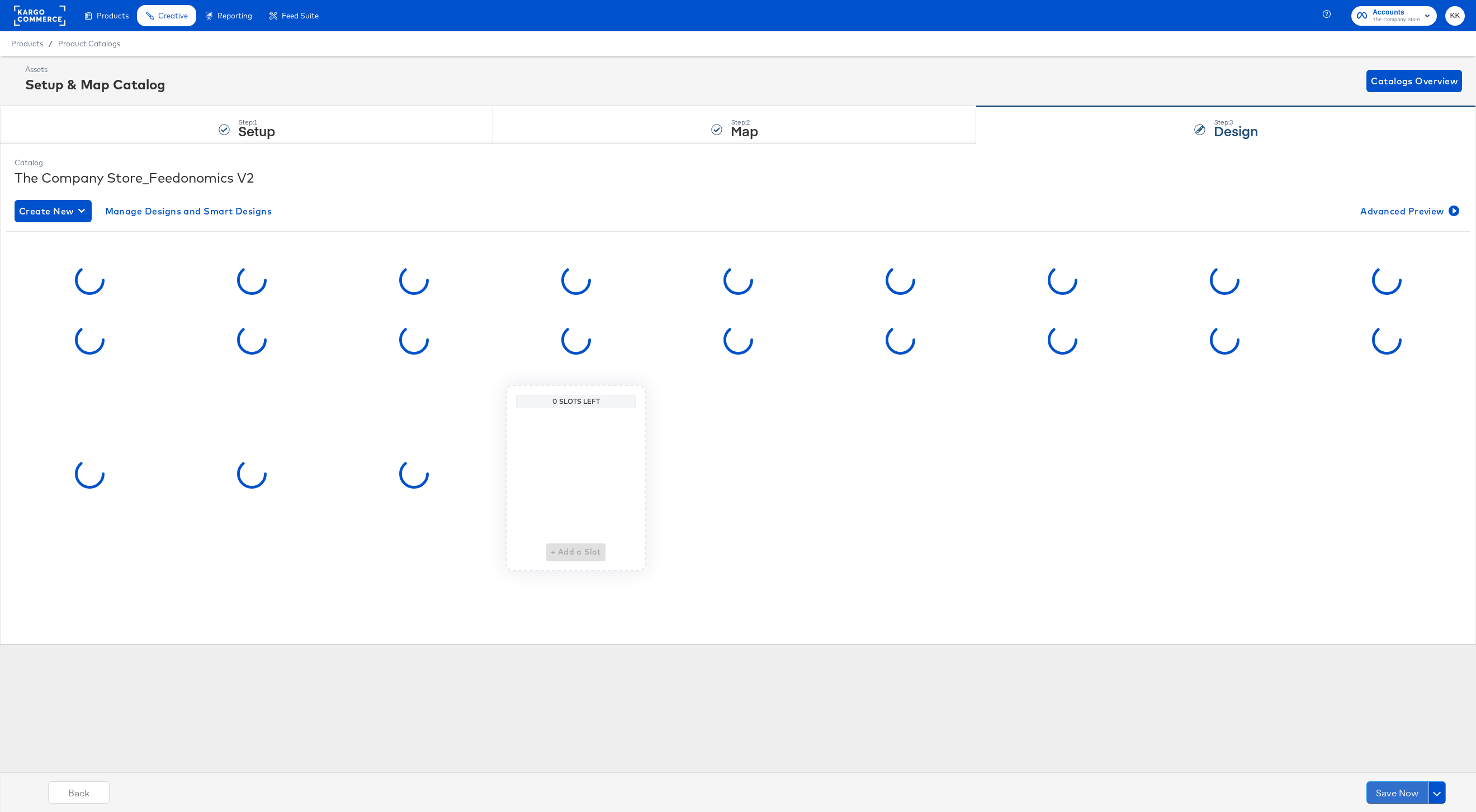
click at [1414, 790] on button "Save Now" at bounding box center [1397, 792] width 62 height 23
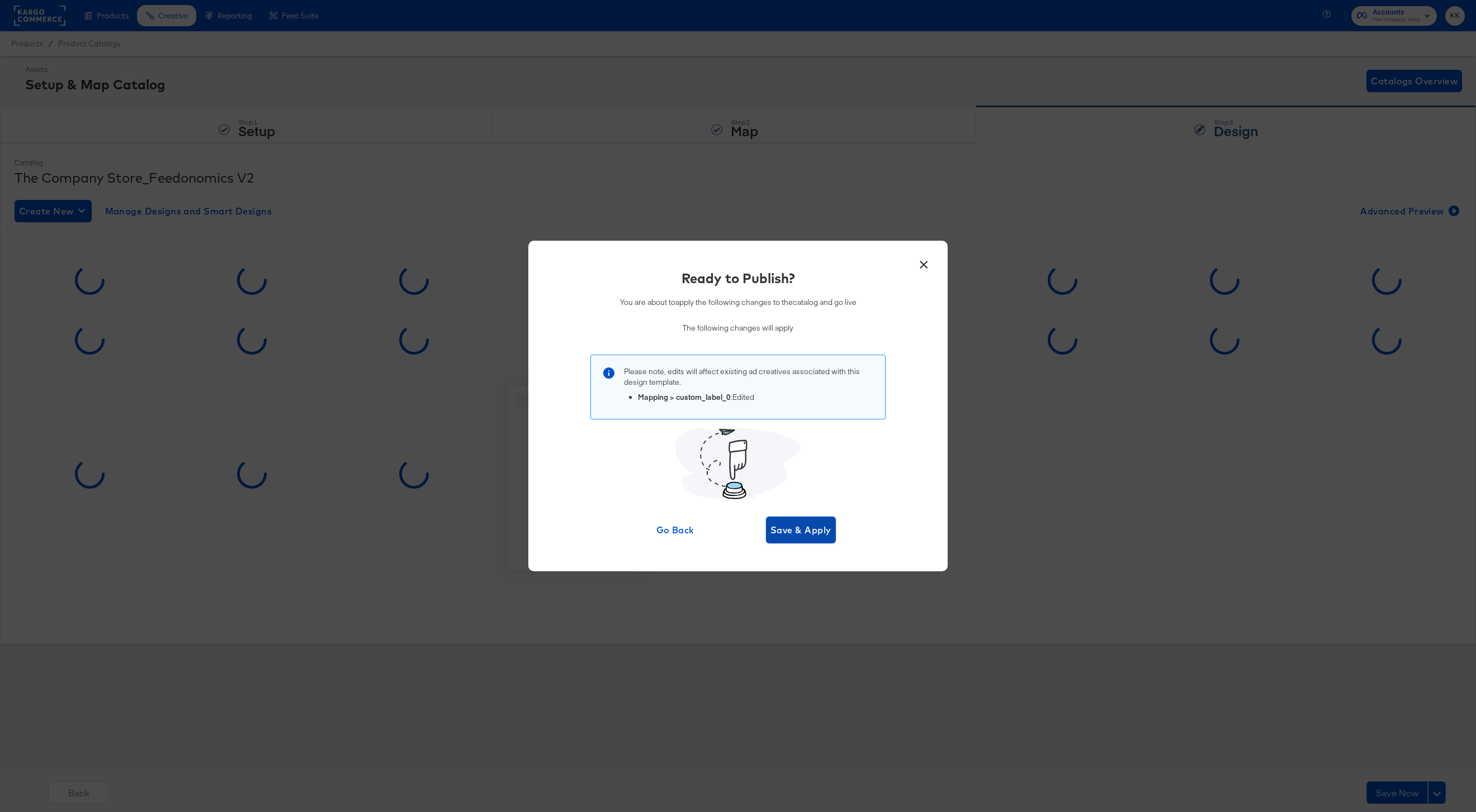
click at [800, 543] on button "Save & Apply" at bounding box center [801, 530] width 70 height 27
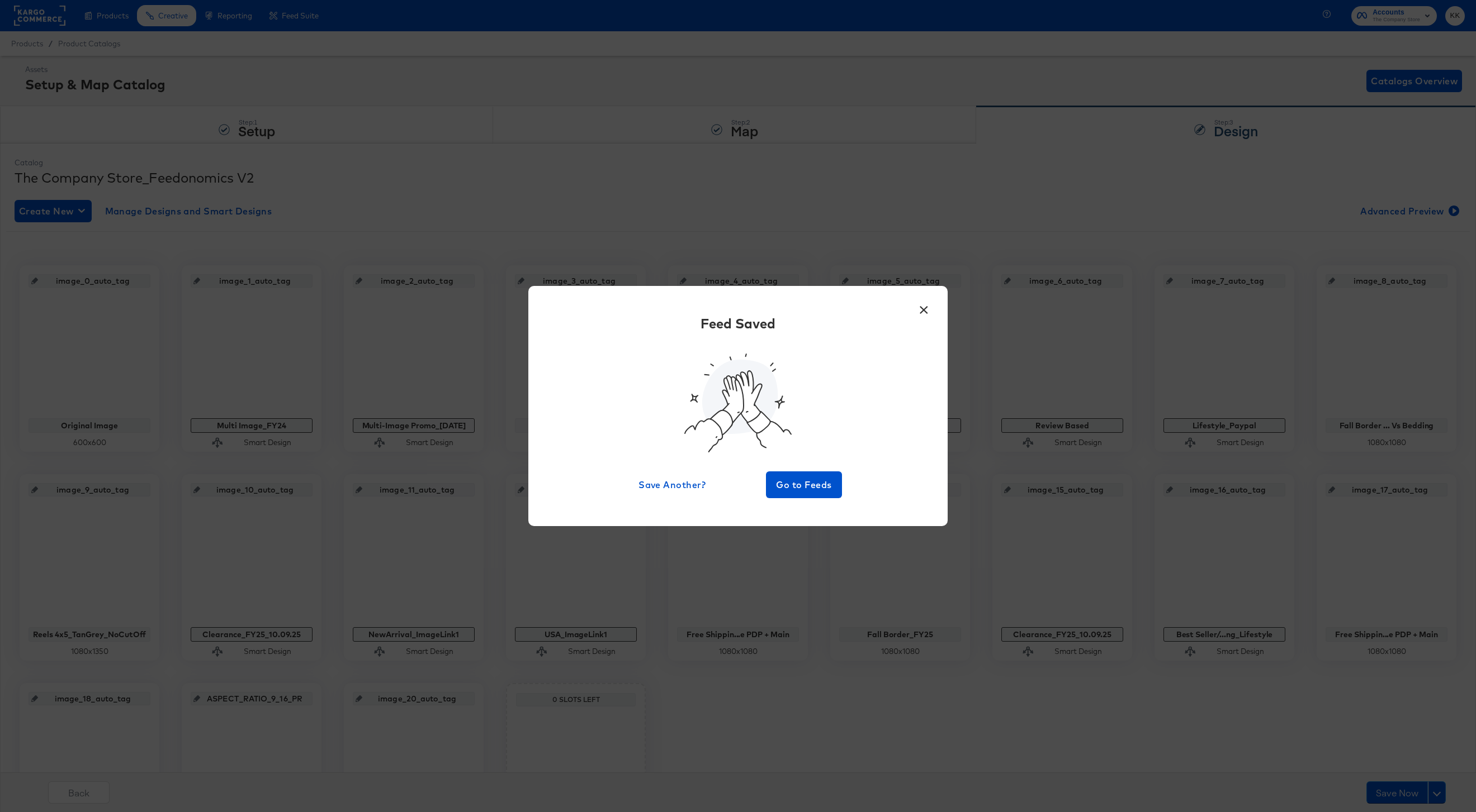
click at [823, 466] on div "Feed Saved Save Another? Go to Feeds" at bounding box center [737, 405] width 385 height 184
click at [819, 479] on span "Go to Feeds" at bounding box center [804, 484] width 67 height 15
